Goal: Information Seeking & Learning: Learn about a topic

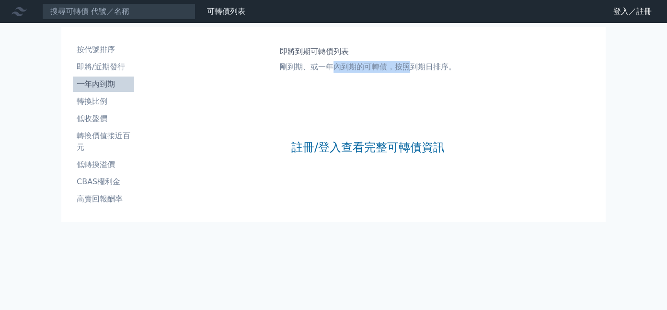
drag, startPoint x: 368, startPoint y: 71, endPoint x: 449, endPoint y: 69, distance: 81.0
click at [418, 71] on p "剛到期、或一年內到期的可轉債，按照到期日排序。" at bounding box center [368, 66] width 176 height 11
click at [450, 69] on p "剛到期、或一年內到期的可轉債，按照到期日排序。" at bounding box center [368, 66] width 176 height 11
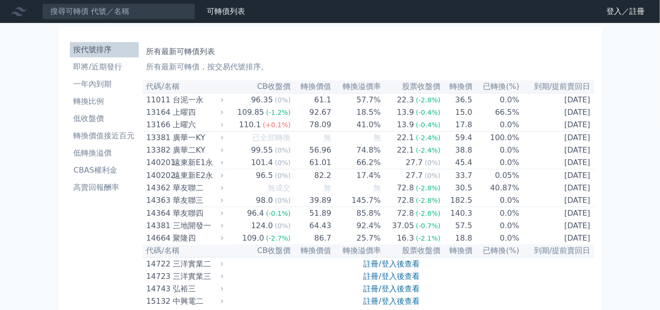
click at [575, 90] on th "到期/提前賣回日" at bounding box center [557, 86] width 74 height 13
click at [546, 88] on th "到期/提前賣回日" at bounding box center [557, 86] width 74 height 13
click at [185, 90] on th "代碼/名稱" at bounding box center [184, 86] width 83 height 13
click at [176, 91] on th "代碼/名稱" at bounding box center [184, 86] width 83 height 13
click at [103, 85] on li "一年內到期" at bounding box center [104, 84] width 69 height 11
